Goal: Find contact information: Find contact information

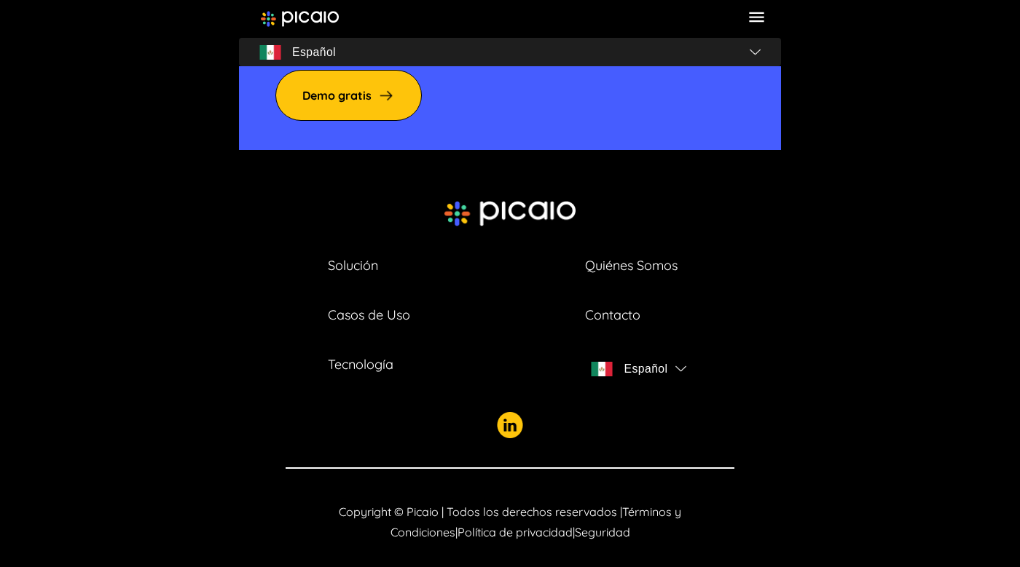
scroll to position [5187, 0]
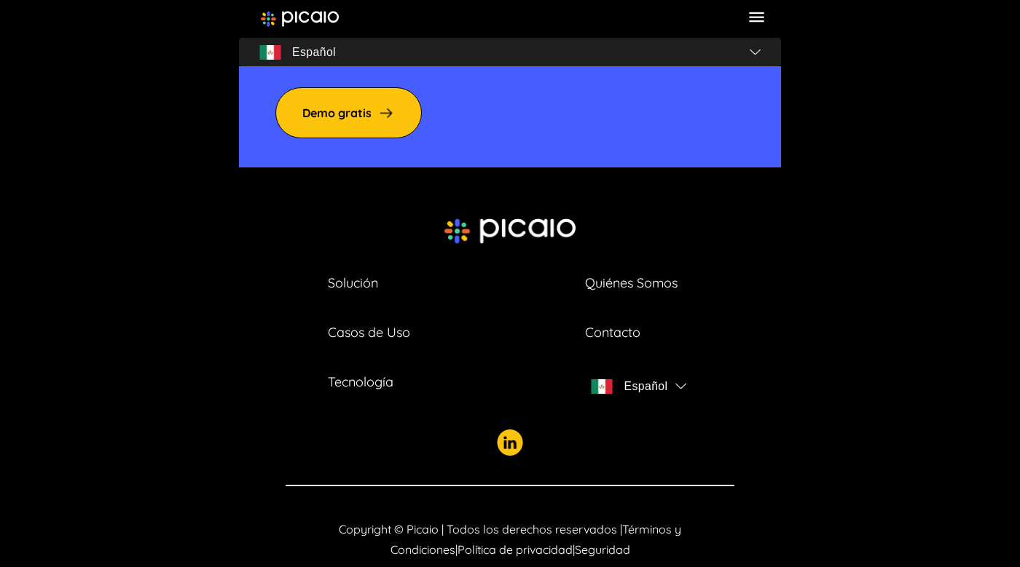
click at [755, 16] on icon at bounding box center [757, 17] width 20 height 20
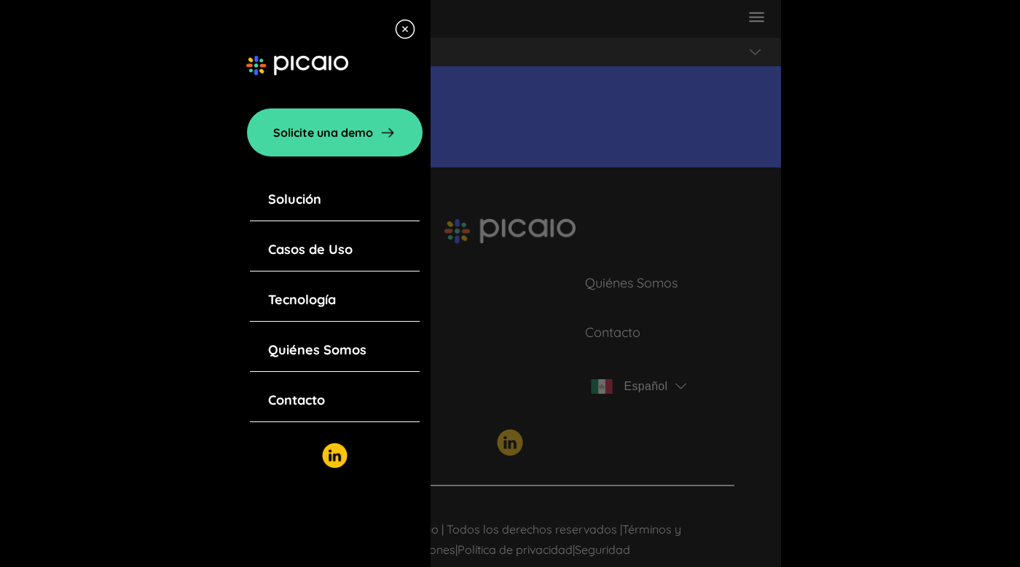
click at [324, 396] on link "Contacto" at bounding box center [296, 400] width 57 height 20
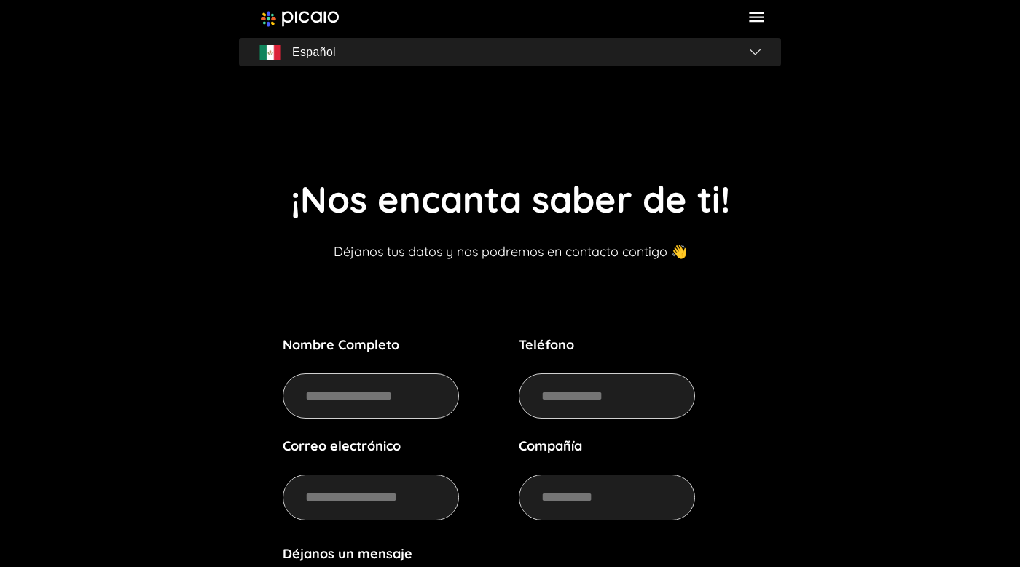
click at [755, 20] on icon at bounding box center [756, 17] width 15 height 10
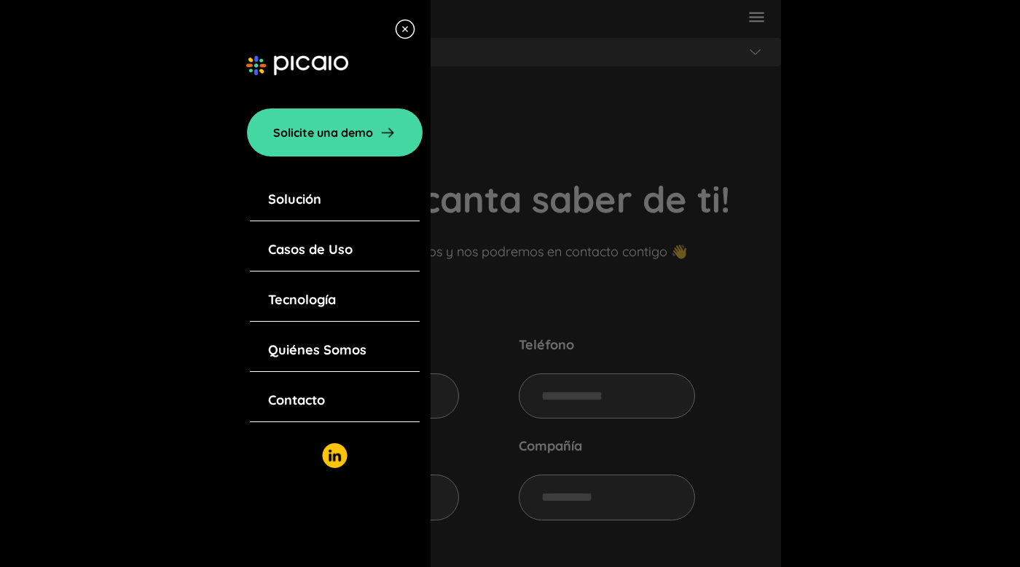
click at [337, 455] on img at bounding box center [334, 455] width 25 height 25
click at [280, 48] on div at bounding box center [334, 65] width 177 height 51
click at [406, 28] on img at bounding box center [405, 29] width 22 height 22
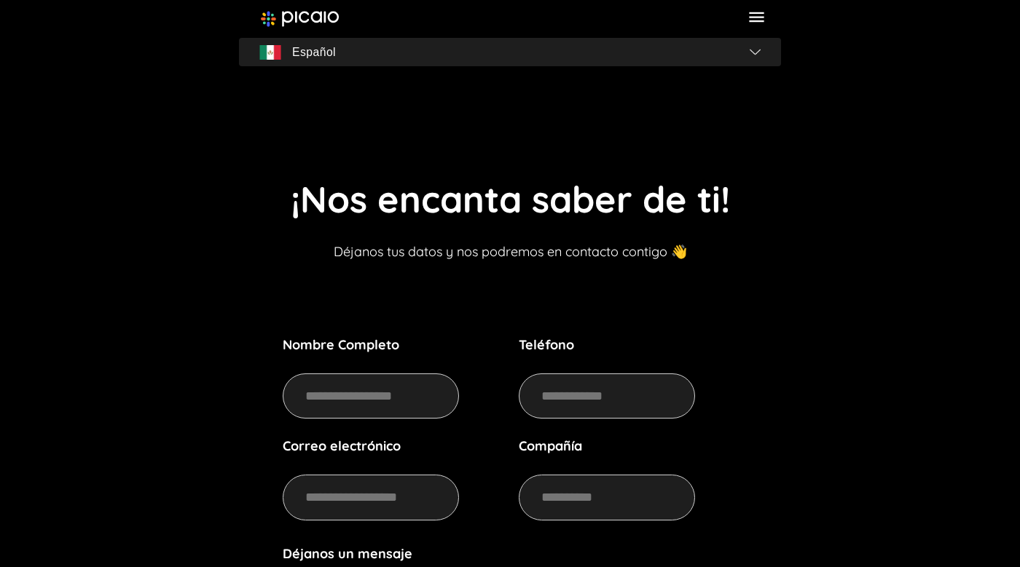
click at [288, 14] on img at bounding box center [300, 19] width 78 height 16
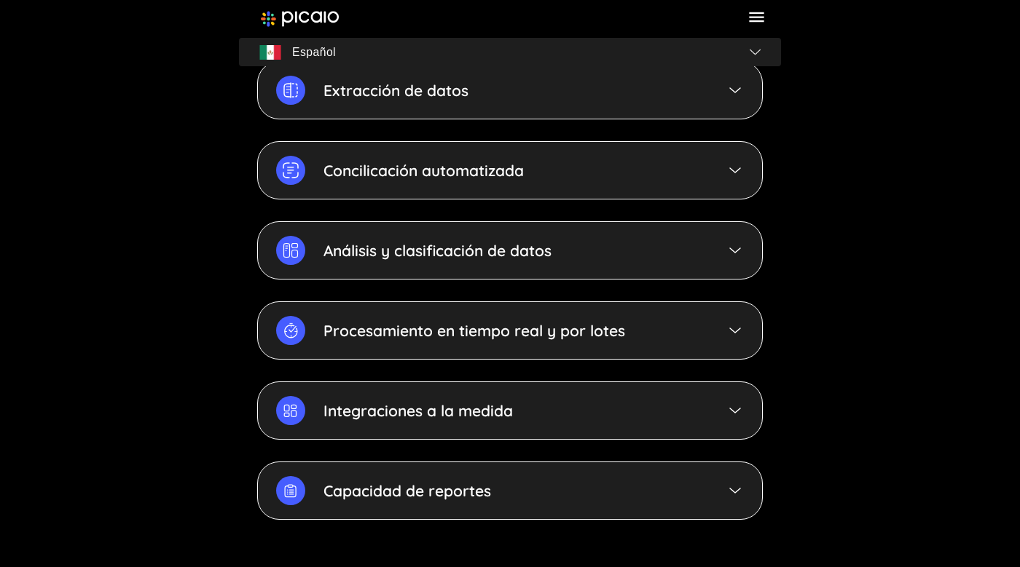
scroll to position [4392, 0]
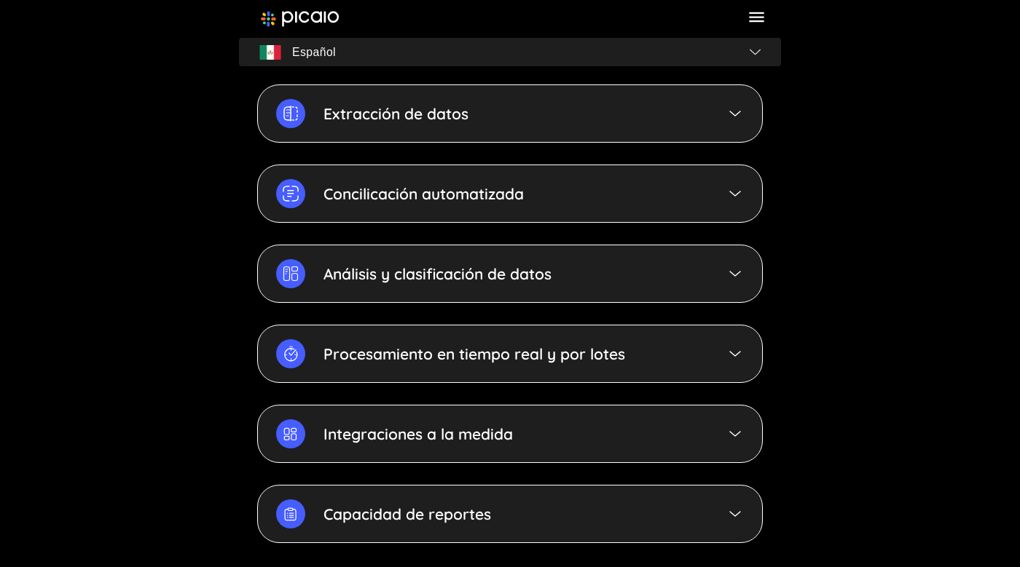
click at [327, 14] on img at bounding box center [300, 19] width 78 height 16
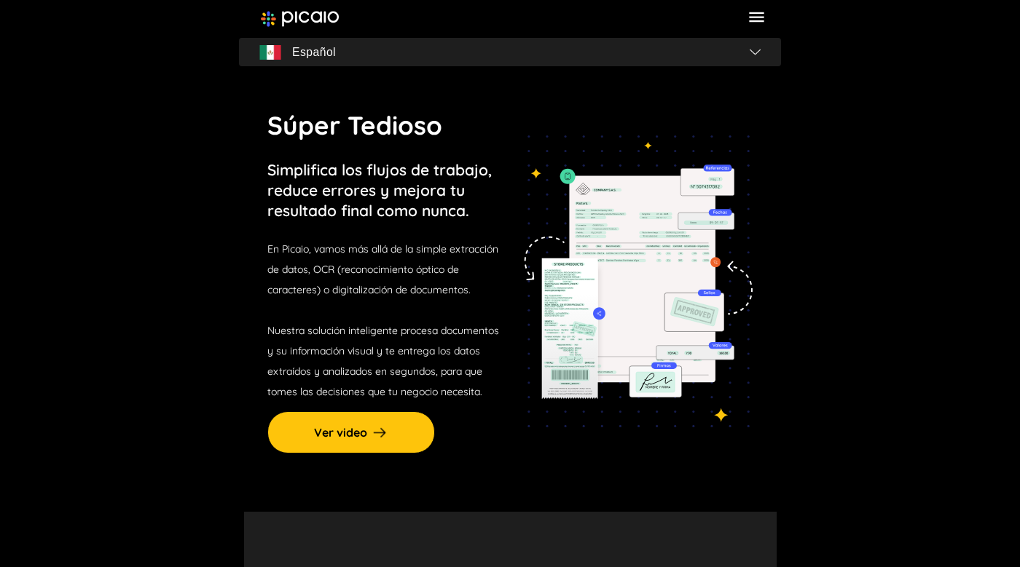
click at [758, 13] on icon at bounding box center [756, 17] width 15 height 10
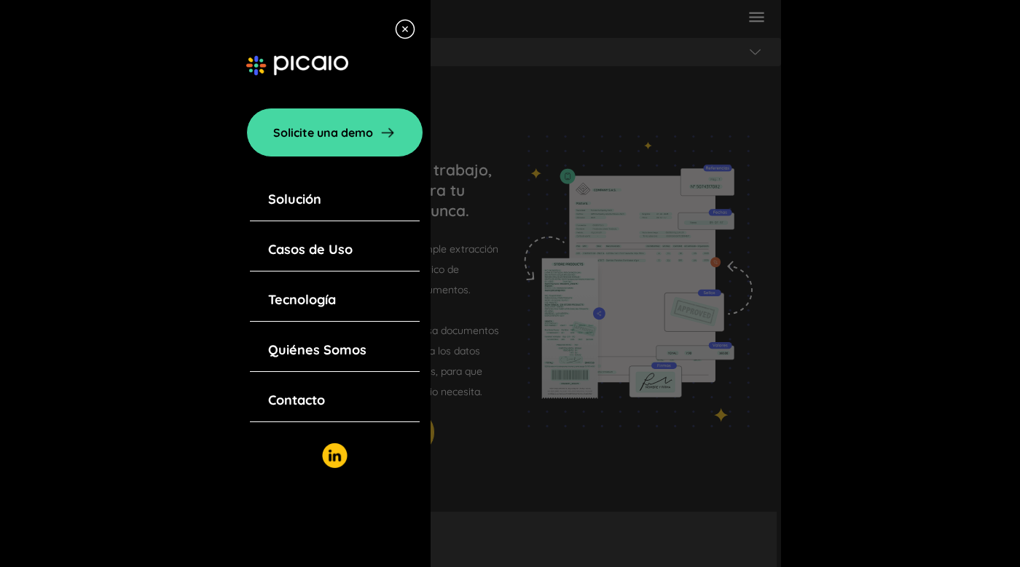
click at [412, 33] on img at bounding box center [405, 29] width 22 height 22
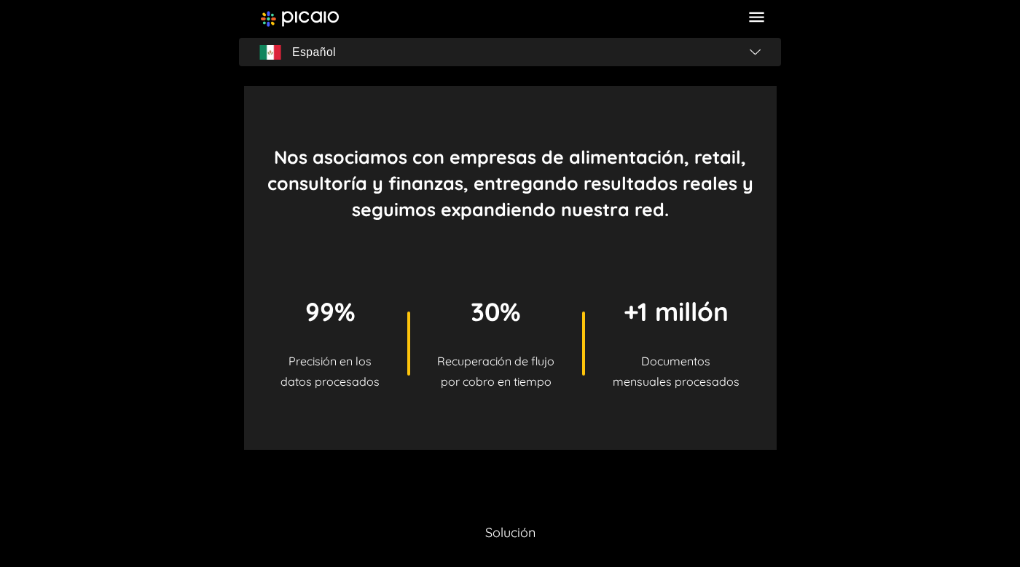
scroll to position [489, 0]
